Goal: Information Seeking & Learning: Learn about a topic

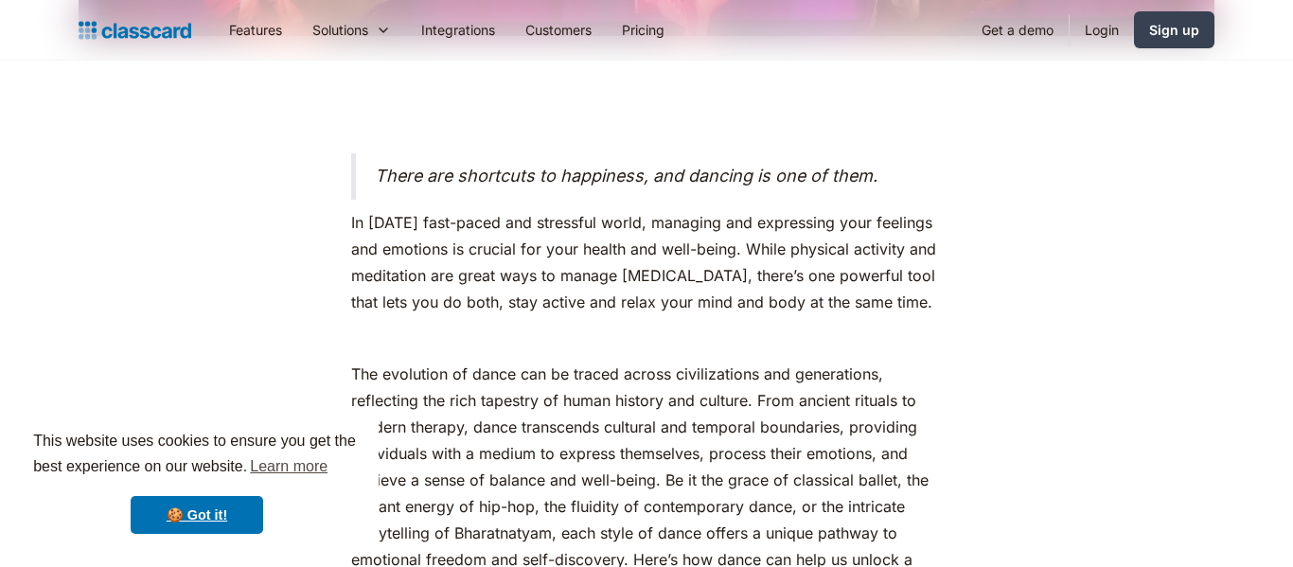
scroll to position [822, 0]
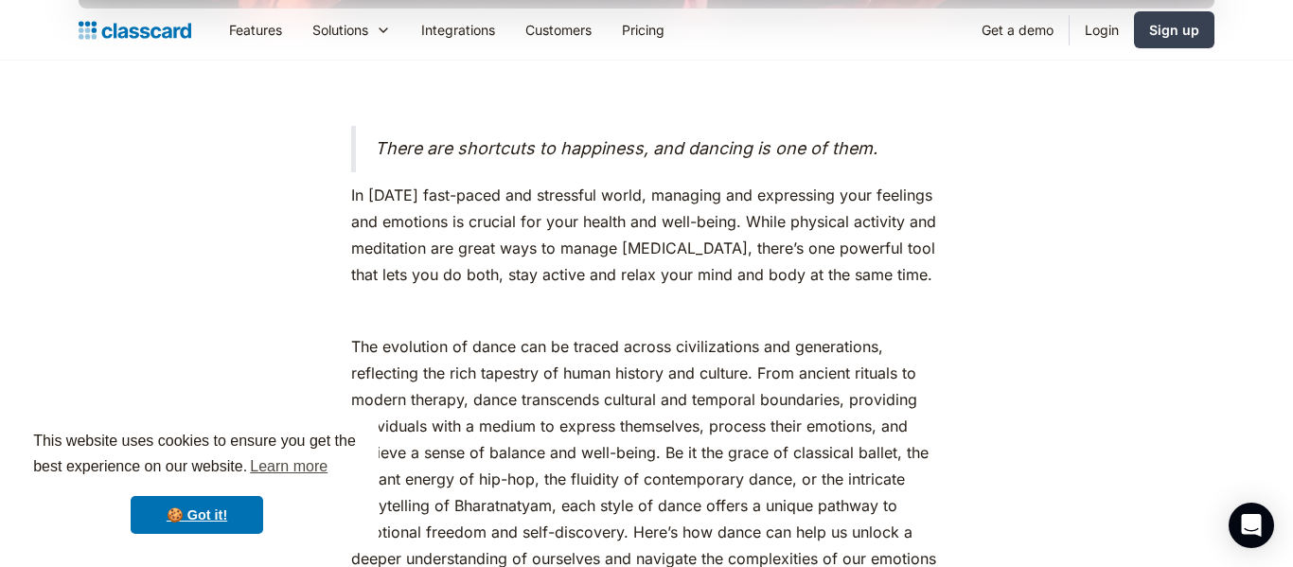
drag, startPoint x: 1292, startPoint y: 31, endPoint x: 1263, endPoint y: 92, distance: 67.3
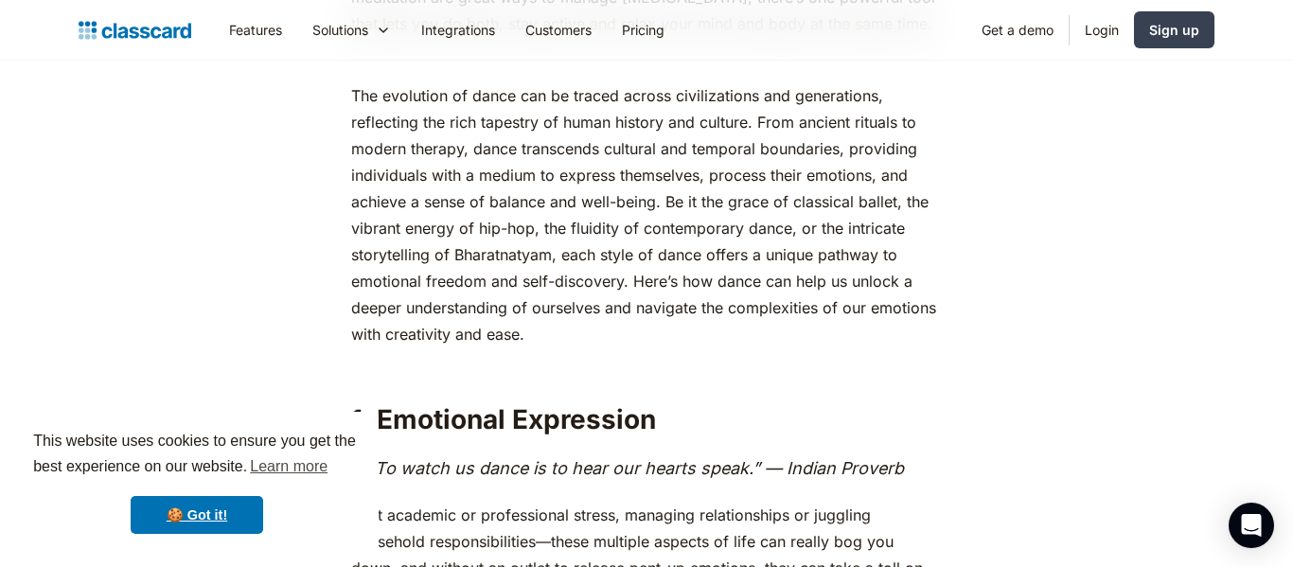
scroll to position [1101, 0]
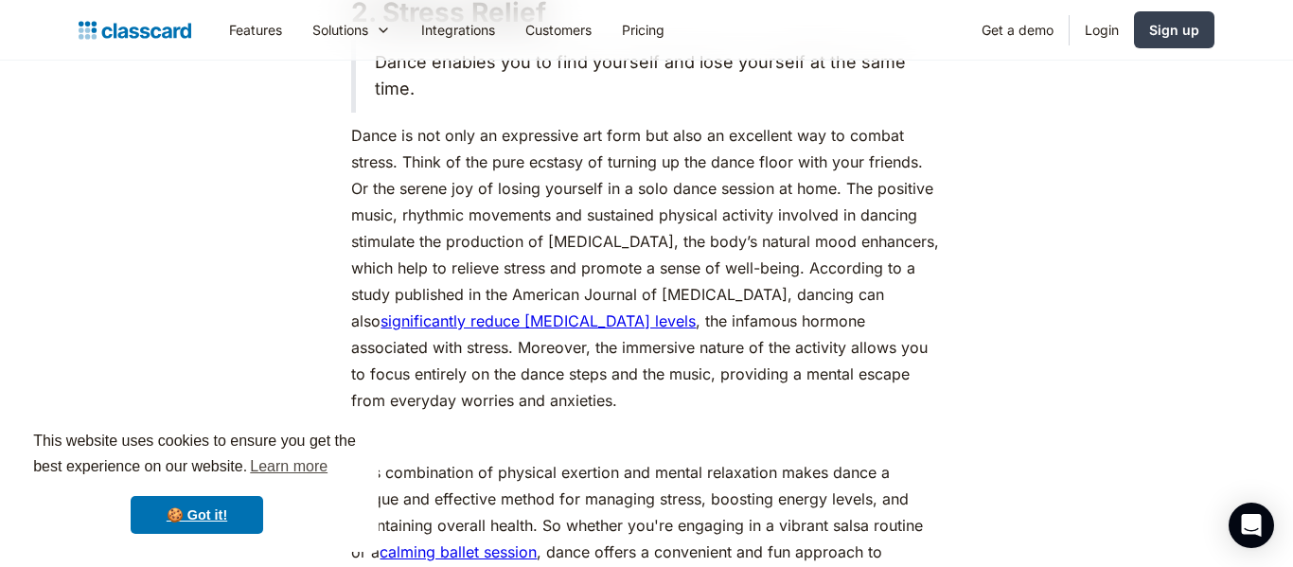
scroll to position [2540, 0]
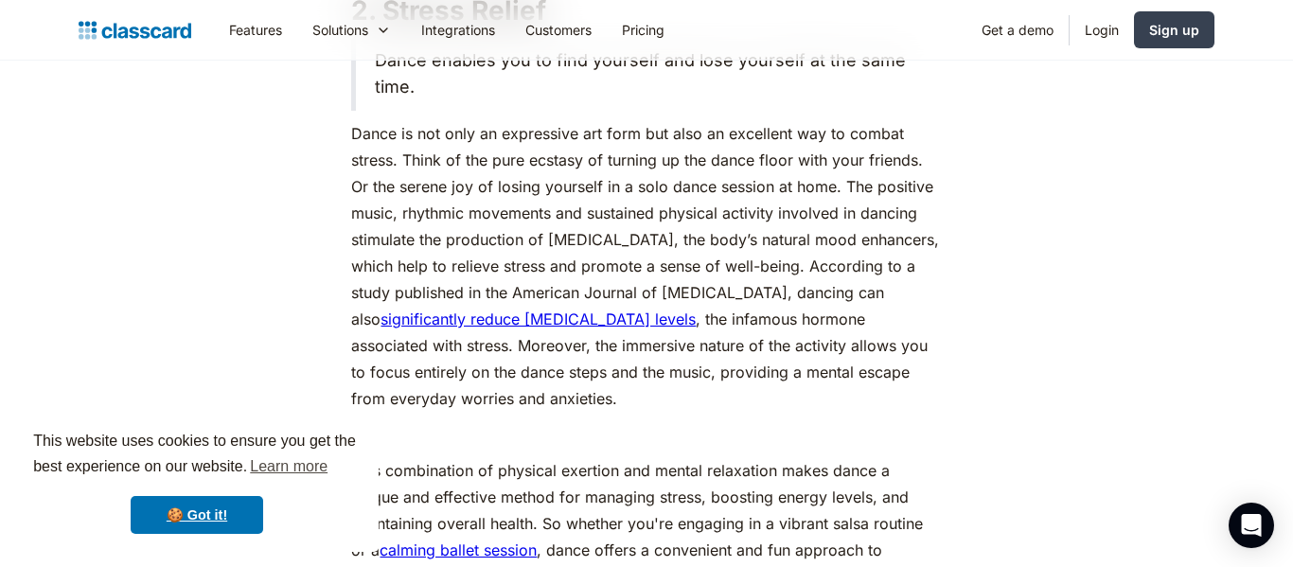
click at [516, 329] on link "significantly reduce [MEDICAL_DATA] levels" at bounding box center [538, 319] width 315 height 19
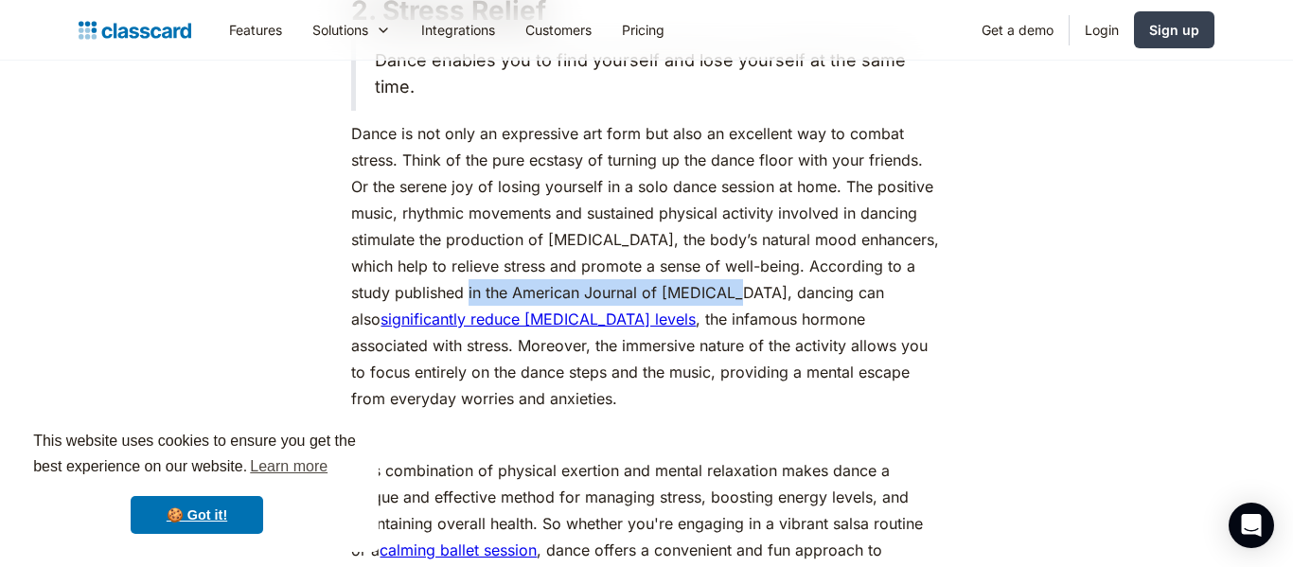
drag, startPoint x: 447, startPoint y: 351, endPoint x: 726, endPoint y: 354, distance: 279.3
click at [726, 354] on p "Dance is not only an expressive art form but also an excellent way to combat st…" at bounding box center [646, 266] width 590 height 292
click at [678, 349] on p "Dance is not only an expressive art form but also an excellent way to combat st…" at bounding box center [646, 266] width 590 height 292
drag, startPoint x: 726, startPoint y: 358, endPoint x: 446, endPoint y: 355, distance: 280.3
click at [446, 355] on p "Dance is not only an expressive art form but also an excellent way to combat st…" at bounding box center [646, 266] width 590 height 292
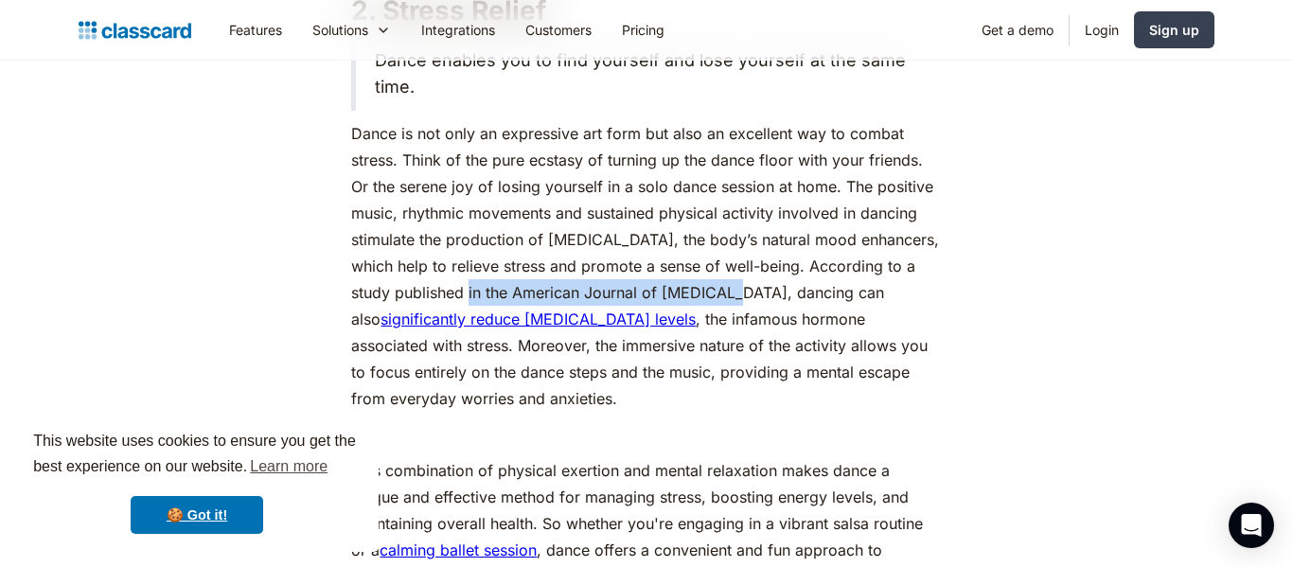
click at [461, 355] on p "Dance is not only an expressive art form but also an excellent way to combat st…" at bounding box center [646, 266] width 590 height 292
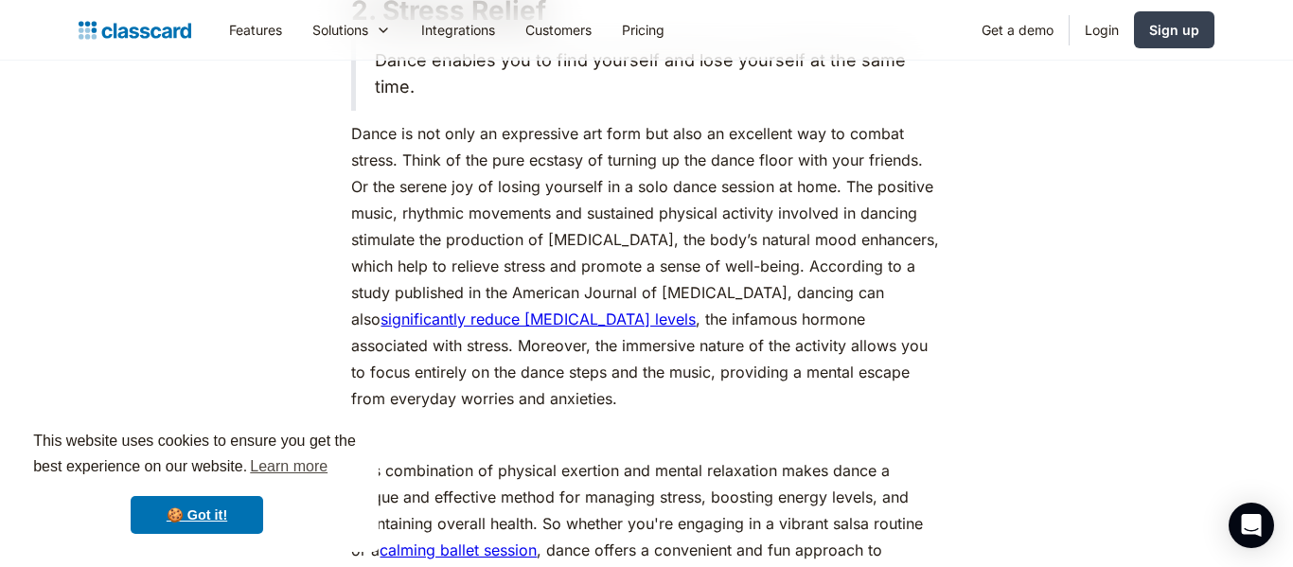
click at [461, 355] on p "Dance is not only an expressive art form but also an excellent way to combat st…" at bounding box center [646, 266] width 590 height 292
